Goal: Task Accomplishment & Management: Manage account settings

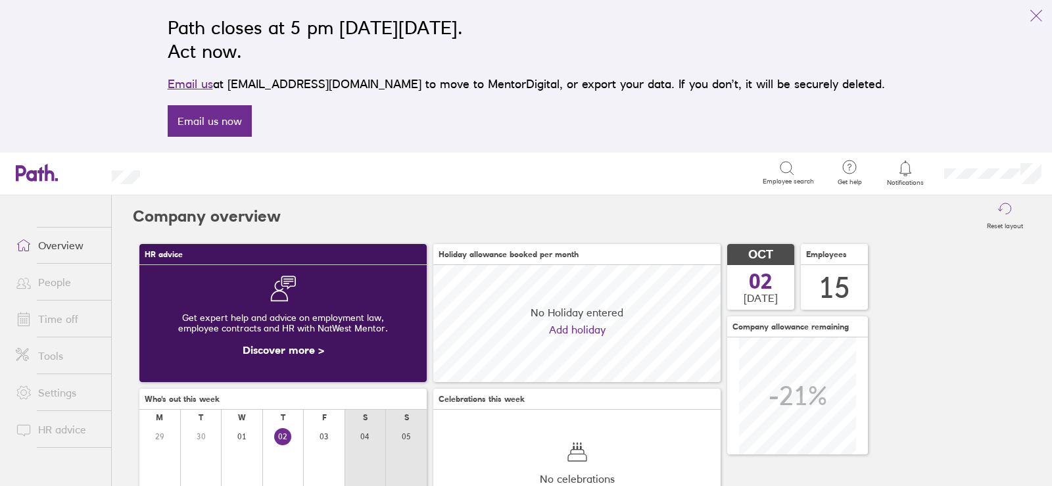
scroll to position [197, 0]
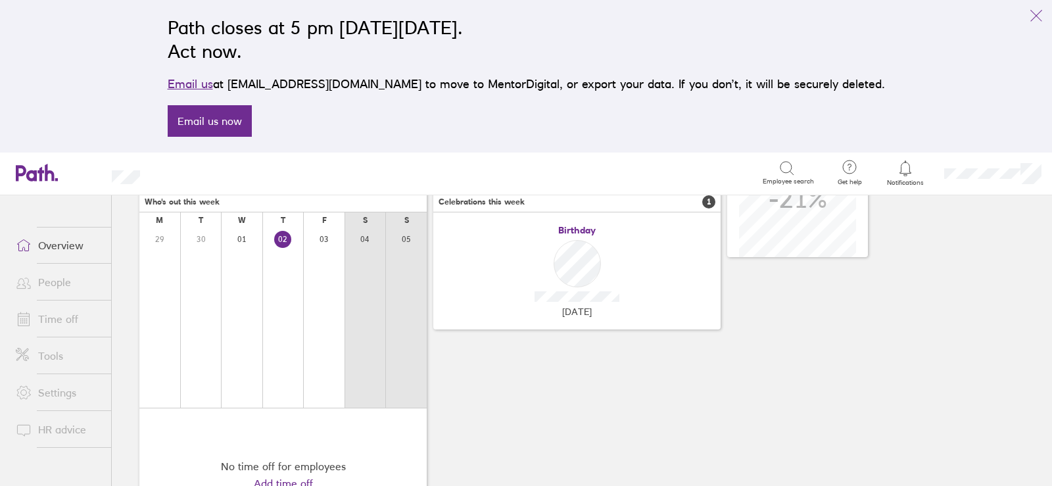
click at [57, 317] on link "Time off" at bounding box center [58, 319] width 106 height 26
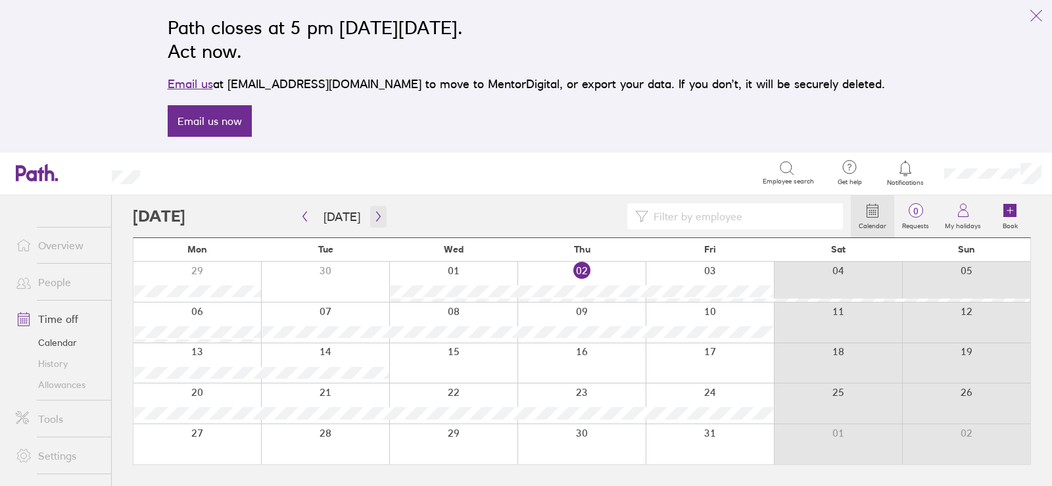
click at [376, 213] on icon "button" at bounding box center [378, 217] width 4 height 10
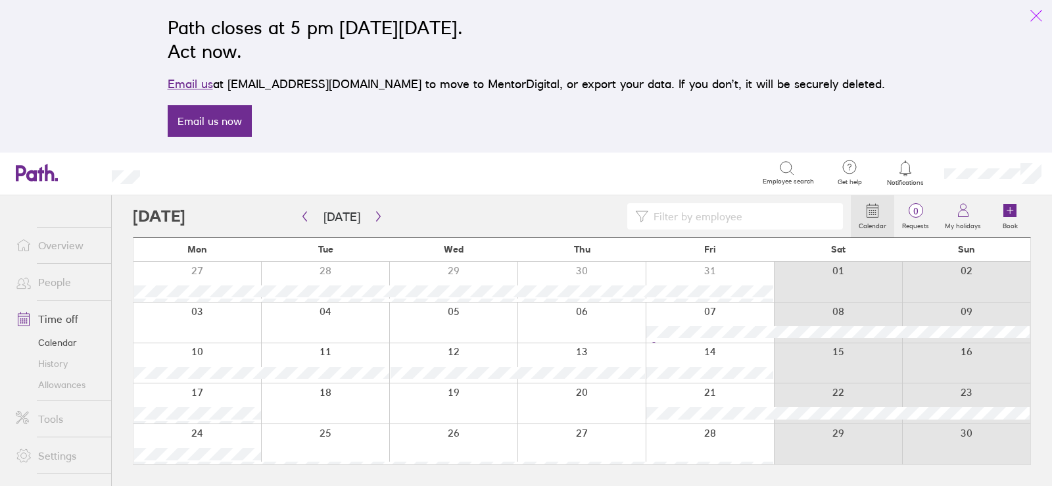
click at [1037, 12] on icon "link" at bounding box center [1036, 16] width 16 height 16
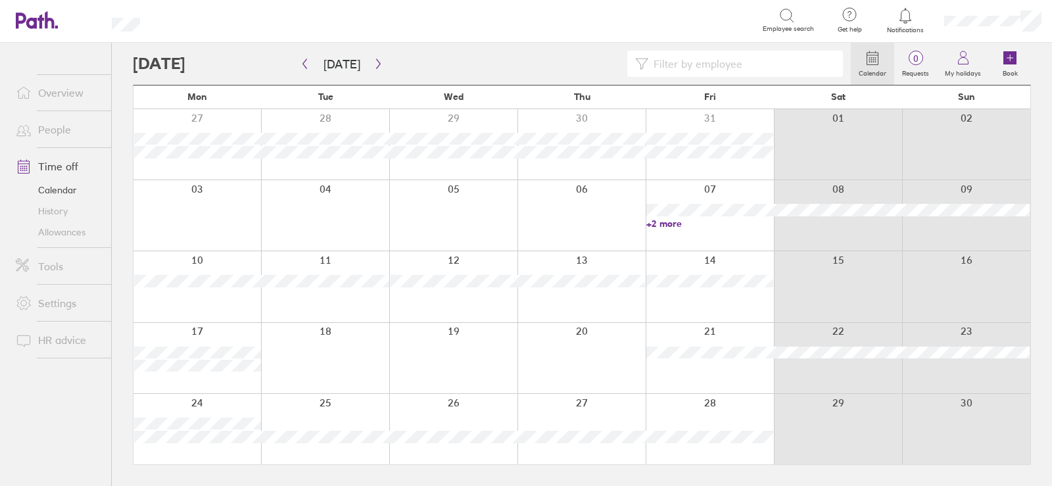
click at [461, 207] on div at bounding box center [453, 215] width 128 height 70
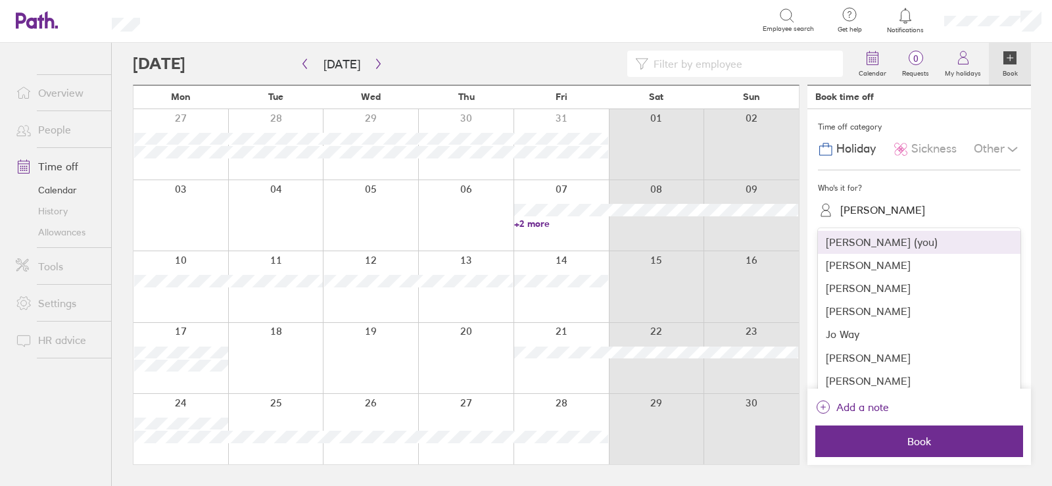
click at [887, 213] on div "[PERSON_NAME]" at bounding box center [882, 210] width 85 height 12
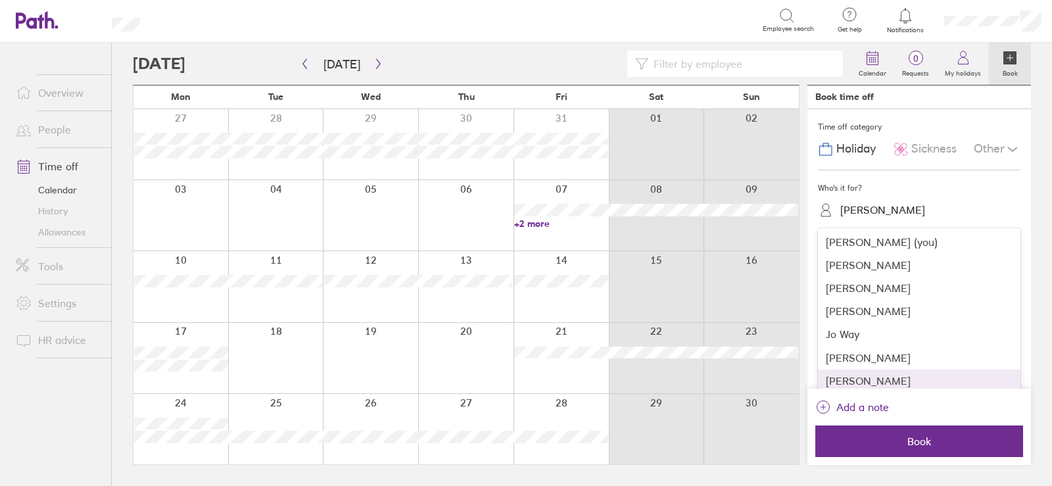
click at [856, 379] on div "[PERSON_NAME]" at bounding box center [919, 380] width 202 height 23
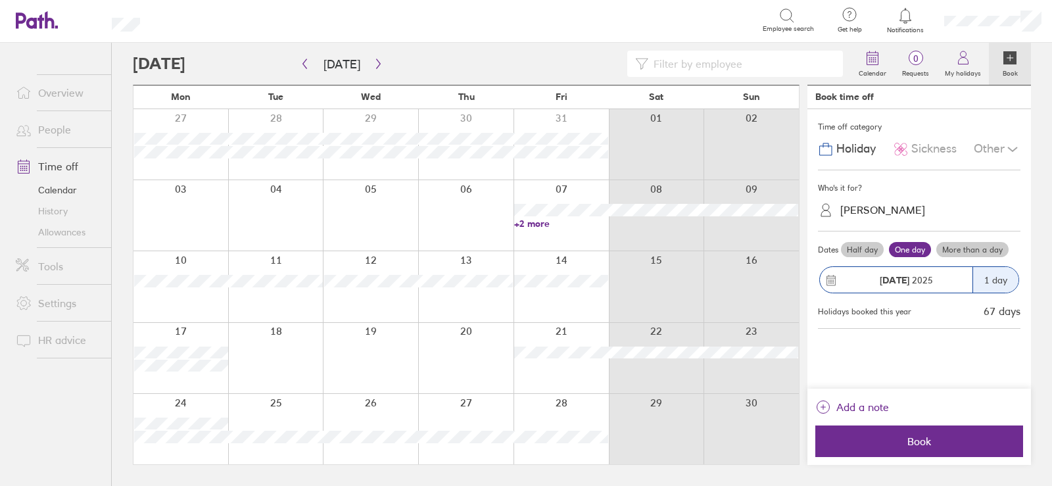
click at [861, 247] on label "Half day" at bounding box center [862, 250] width 43 height 16
click at [0, 0] on input "Half day" at bounding box center [0, 0] width 0 height 0
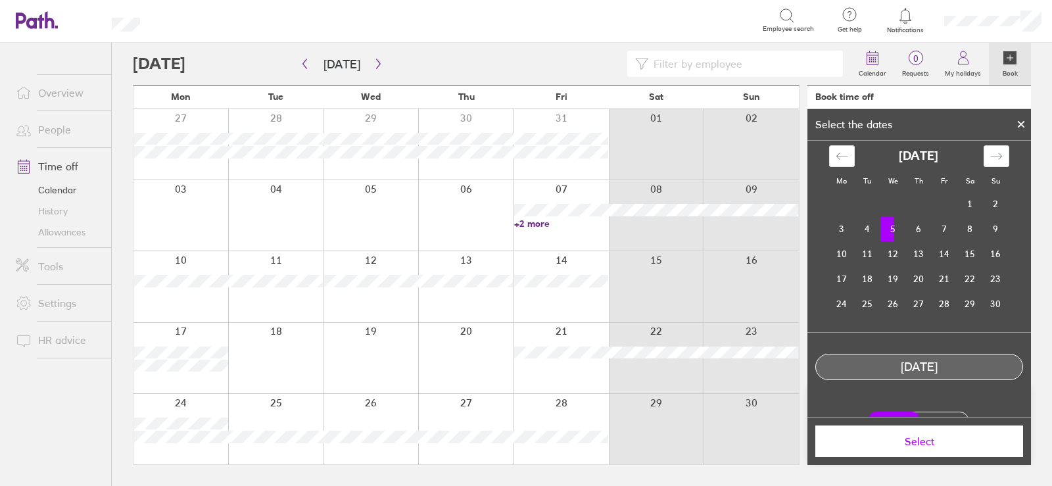
scroll to position [30, 0]
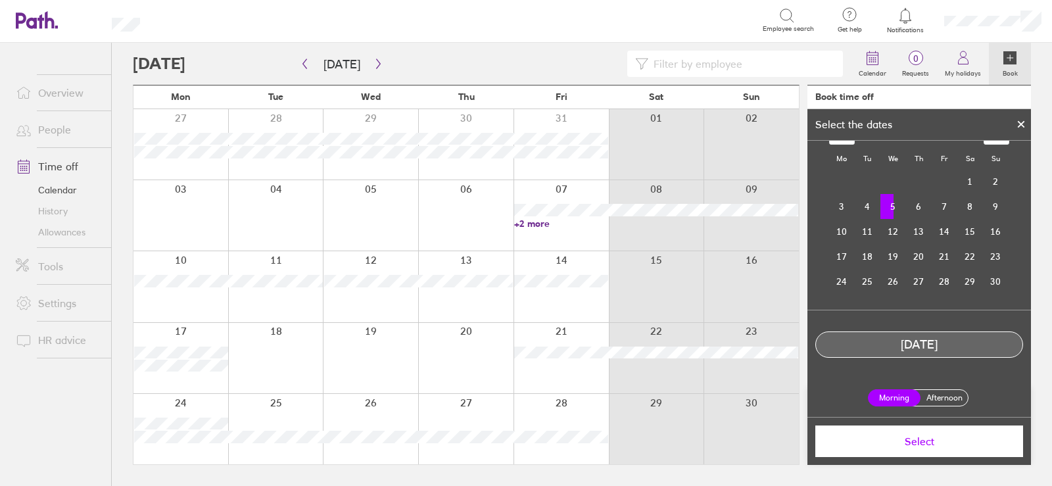
click at [941, 397] on label "Afternoon" at bounding box center [944, 398] width 53 height 16
click at [0, 0] on input "Afternoon" at bounding box center [0, 0] width 0 height 0
click at [921, 443] on span "Select" at bounding box center [918, 441] width 189 height 12
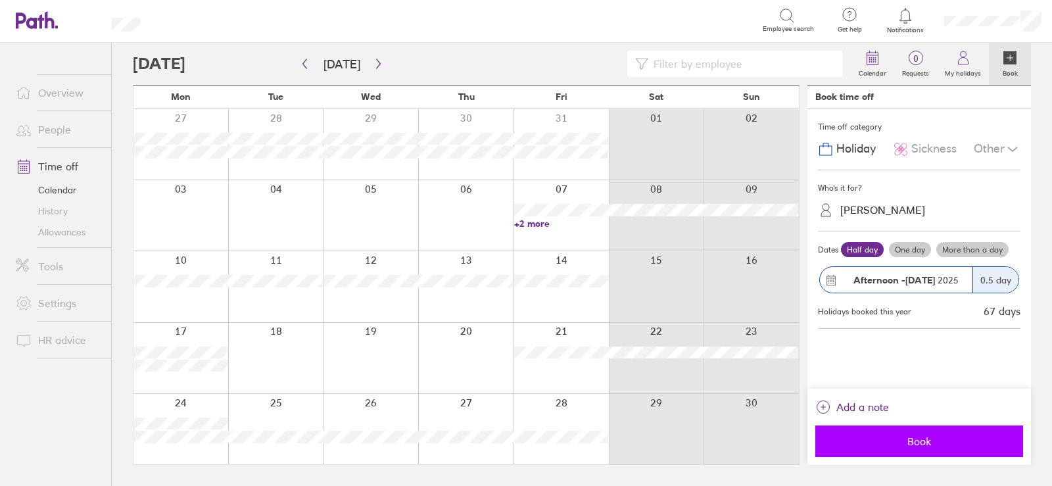
click at [885, 444] on span "Book" at bounding box center [918, 441] width 189 height 12
